Goal: Find specific page/section: Find specific page/section

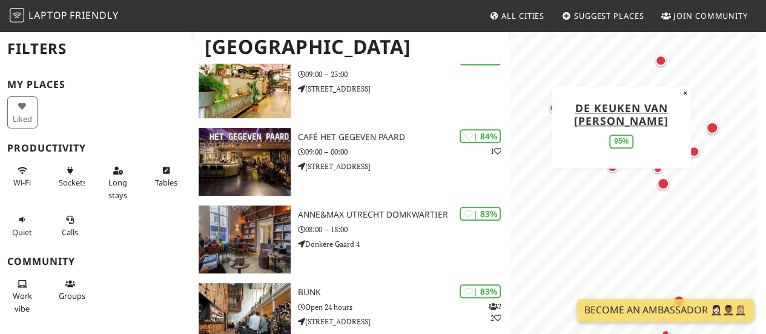
scroll to position [201, 0]
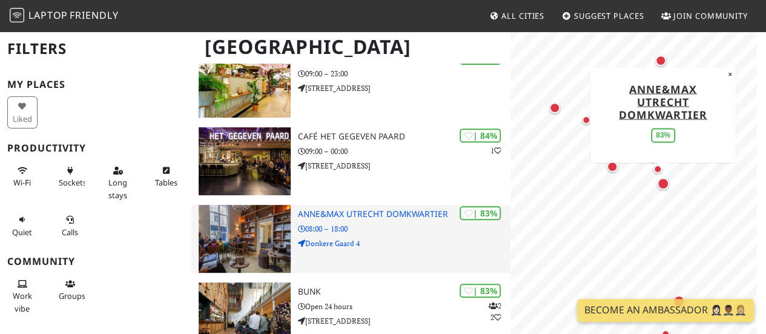
click at [441, 234] on div "| 83% Anne&Max Utrecht Domkwartier 08:00 – 18:00 Donkere Gaard 4" at bounding box center [404, 239] width 213 height 68
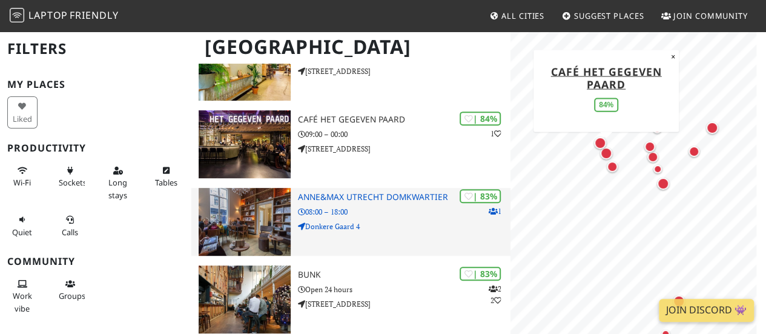
scroll to position [217, 0]
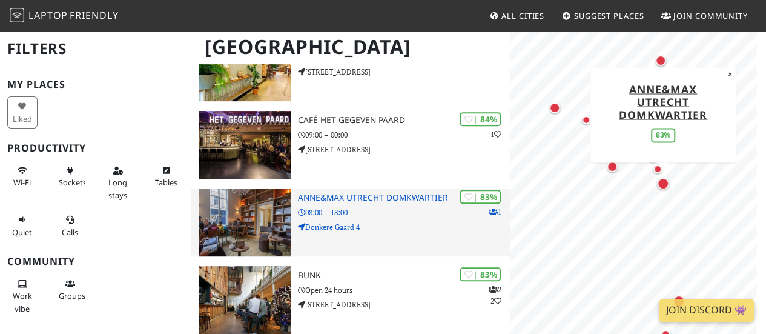
click at [355, 201] on h3 "Anne&Max Utrecht Domkwartier" at bounding box center [404, 198] width 213 height 10
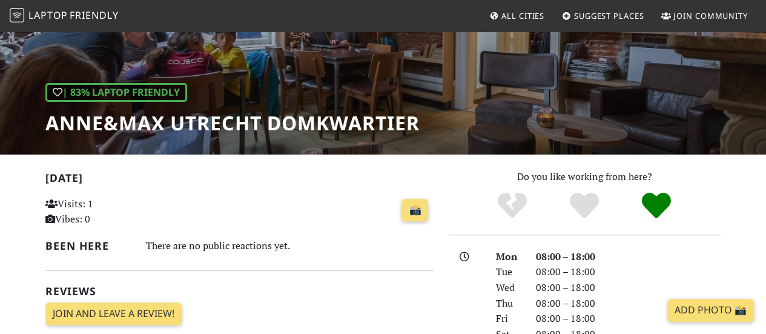
scroll to position [116, 0]
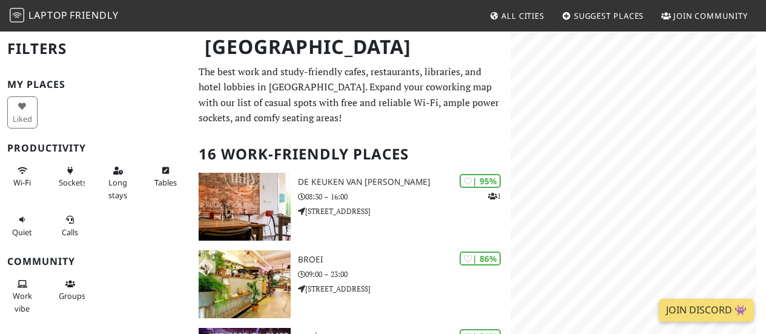
scroll to position [217, 0]
